Goal: Task Accomplishment & Management: Use online tool/utility

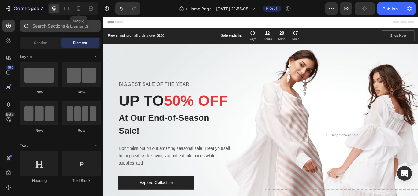
scroll to position [245, 0]
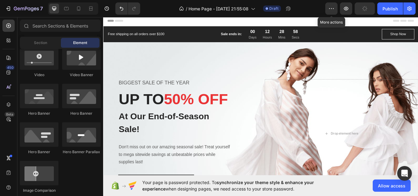
click at [316, 0] on html "7 / Home Page - [DATE] 21:55:08 Draft More actions Preview Publish 450 Beta Sec…" at bounding box center [209, 0] width 418 height 0
click at [330, 13] on button "button" at bounding box center [331, 8] width 12 height 12
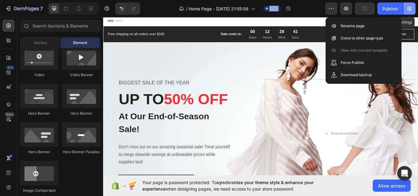
click at [408, 7] on icon "button" at bounding box center [409, 9] width 6 height 6
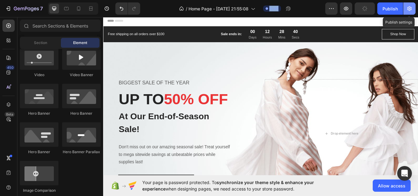
click at [407, 11] on icon "button" at bounding box center [409, 9] width 6 height 6
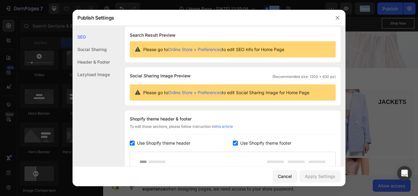
scroll to position [0, 0]
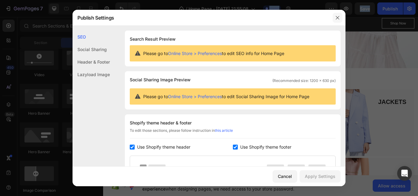
click at [336, 14] on button "button" at bounding box center [337, 18] width 10 height 10
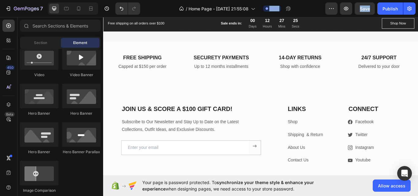
scroll to position [1162, 0]
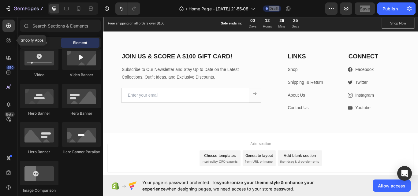
click at [192, 117] on input "email" at bounding box center [198, 108] width 149 height 17
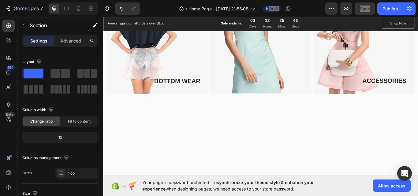
scroll to position [0, 0]
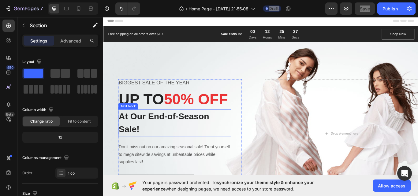
click at [163, 152] on p "At Our End-of-Season Sale!" at bounding box center [186, 141] width 131 height 30
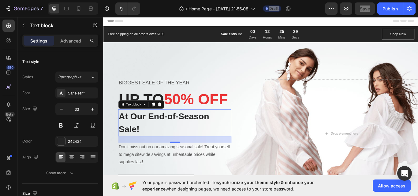
click at [147, 153] on p "At Our End-of-Season Sale!" at bounding box center [186, 141] width 131 height 30
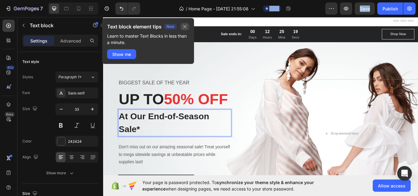
click at [186, 27] on icon "button" at bounding box center [184, 26] width 5 height 5
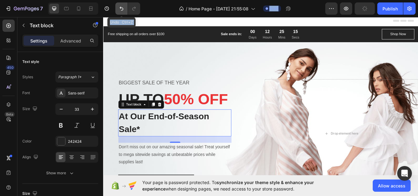
click at [120, 9] on icon "Undo/Redo" at bounding box center [121, 9] width 6 height 6
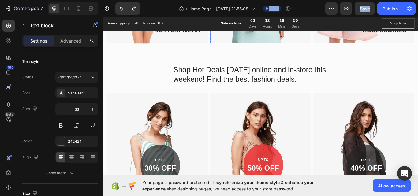
scroll to position [398, 0]
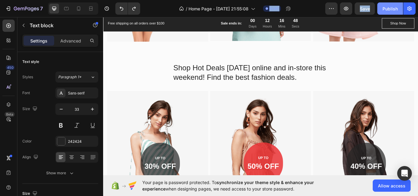
click at [393, 10] on div "Publish" at bounding box center [389, 9] width 15 height 6
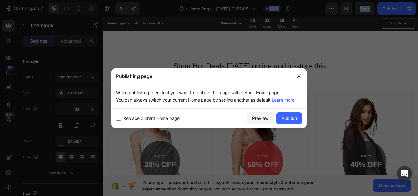
scroll to position [428, 0]
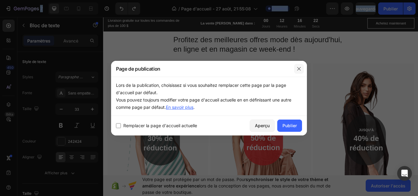
click at [297, 69] on icon "button" at bounding box center [298, 68] width 5 height 5
click at [296, 69] on icon "button" at bounding box center [298, 68] width 5 height 5
